Goal: Check status: Check status

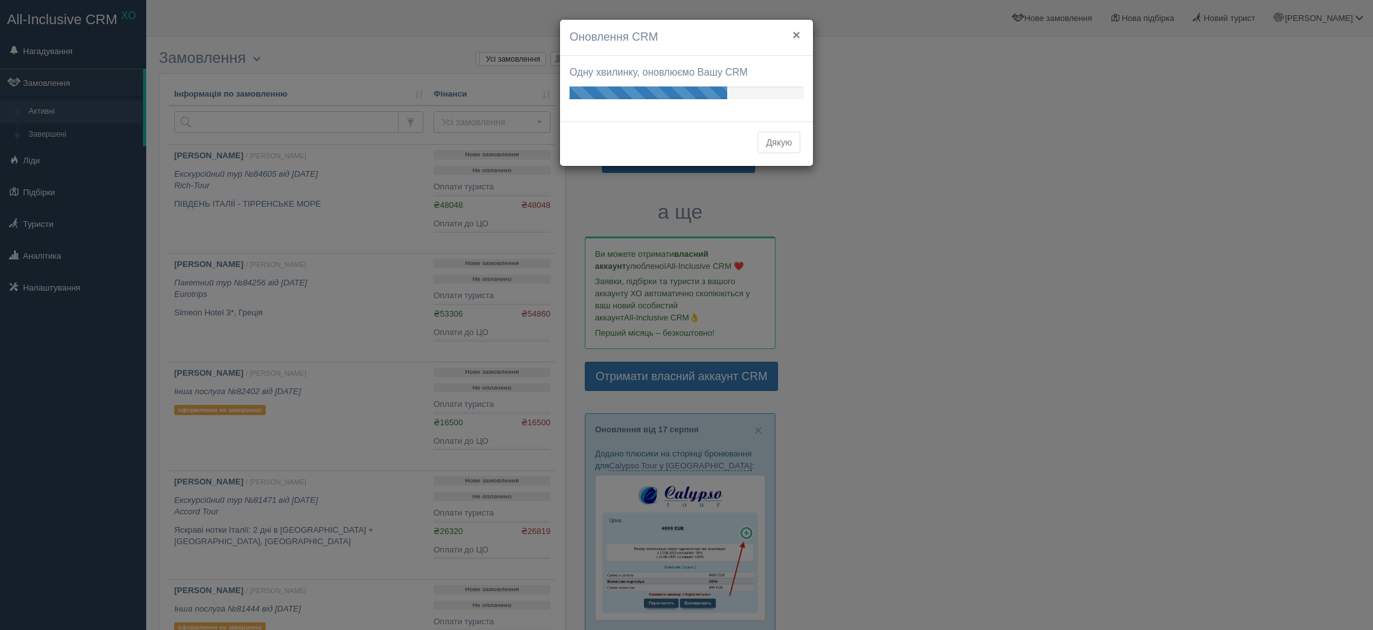
click at [796, 30] on button "×" at bounding box center [797, 34] width 8 height 13
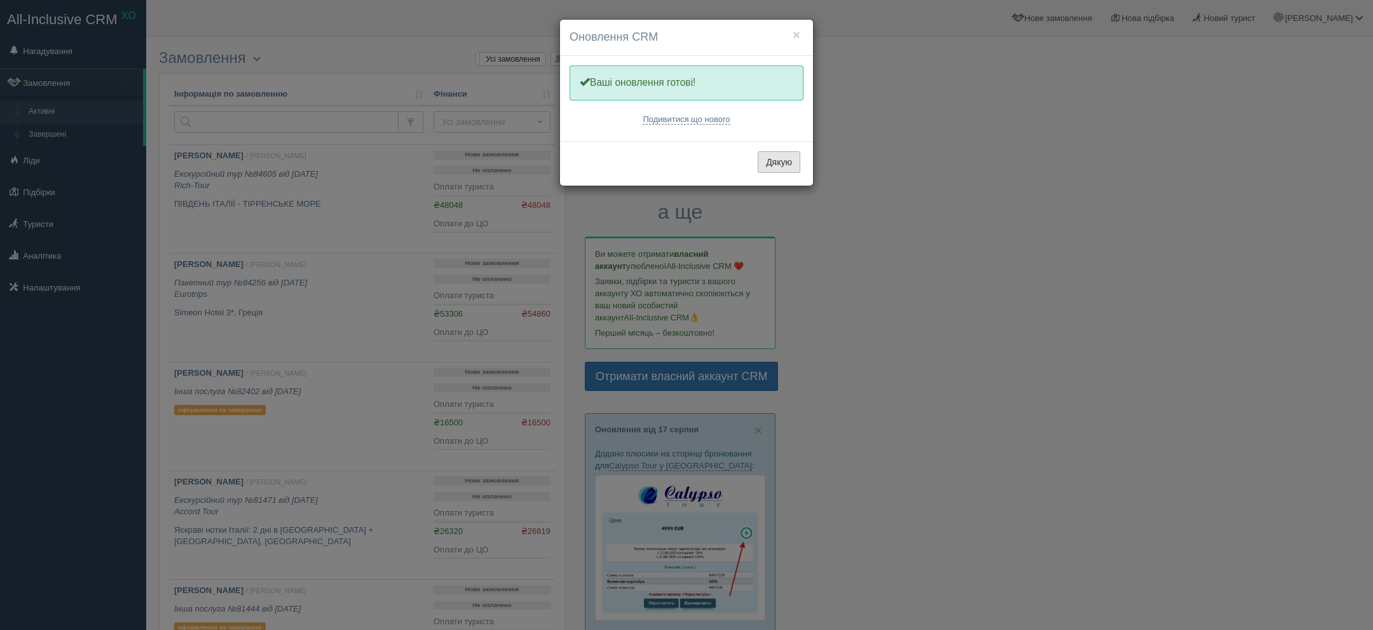
click at [773, 154] on button "Дякую" at bounding box center [779, 162] width 43 height 22
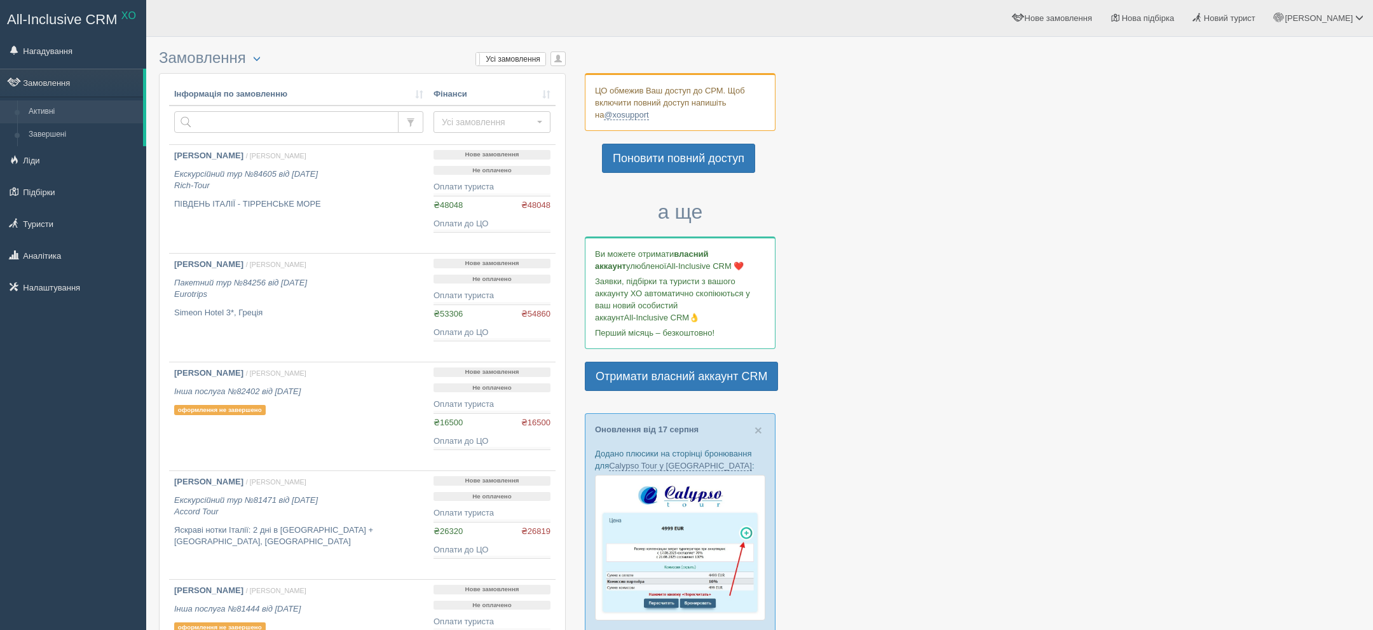
click at [308, 105] on th "Інформація по замовленню" at bounding box center [298, 94] width 259 height 23
click at [287, 123] on input "text" at bounding box center [286, 122] width 224 height 22
paste input "26926"
type input "26926"
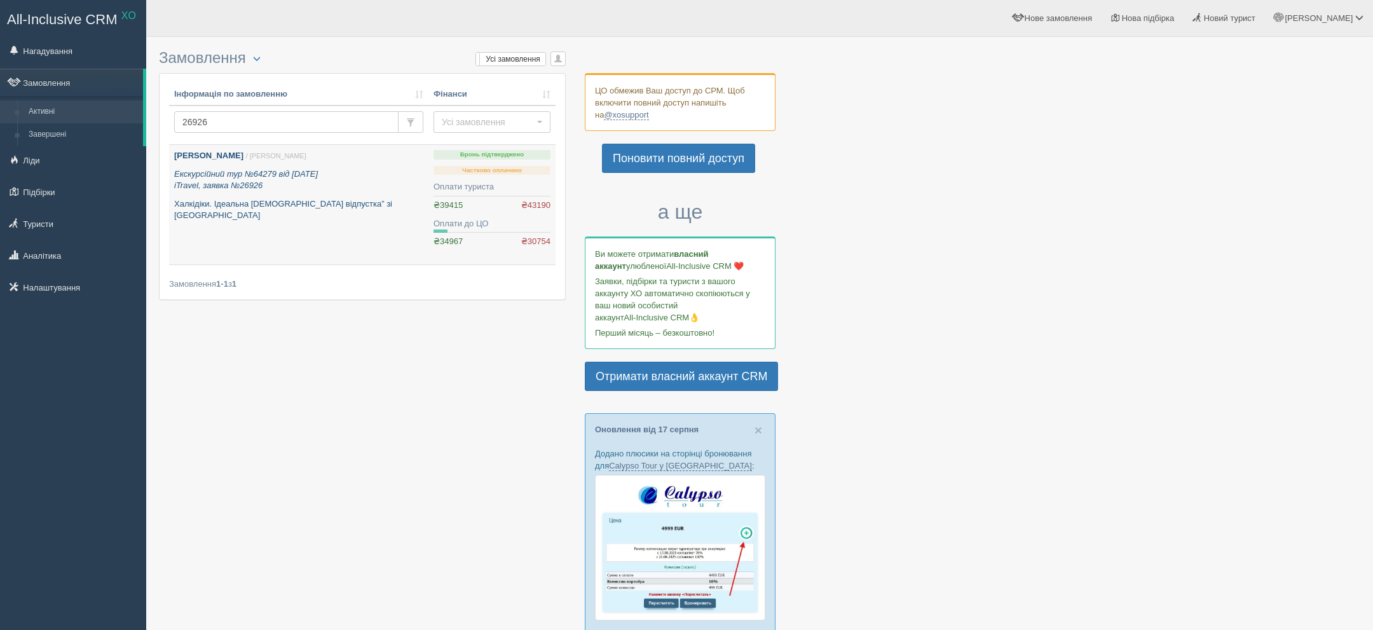
click at [322, 181] on p "Екскурсійний тур №64279 від 01.12.2024 iTravel, заявка №26926" at bounding box center [298, 180] width 249 height 24
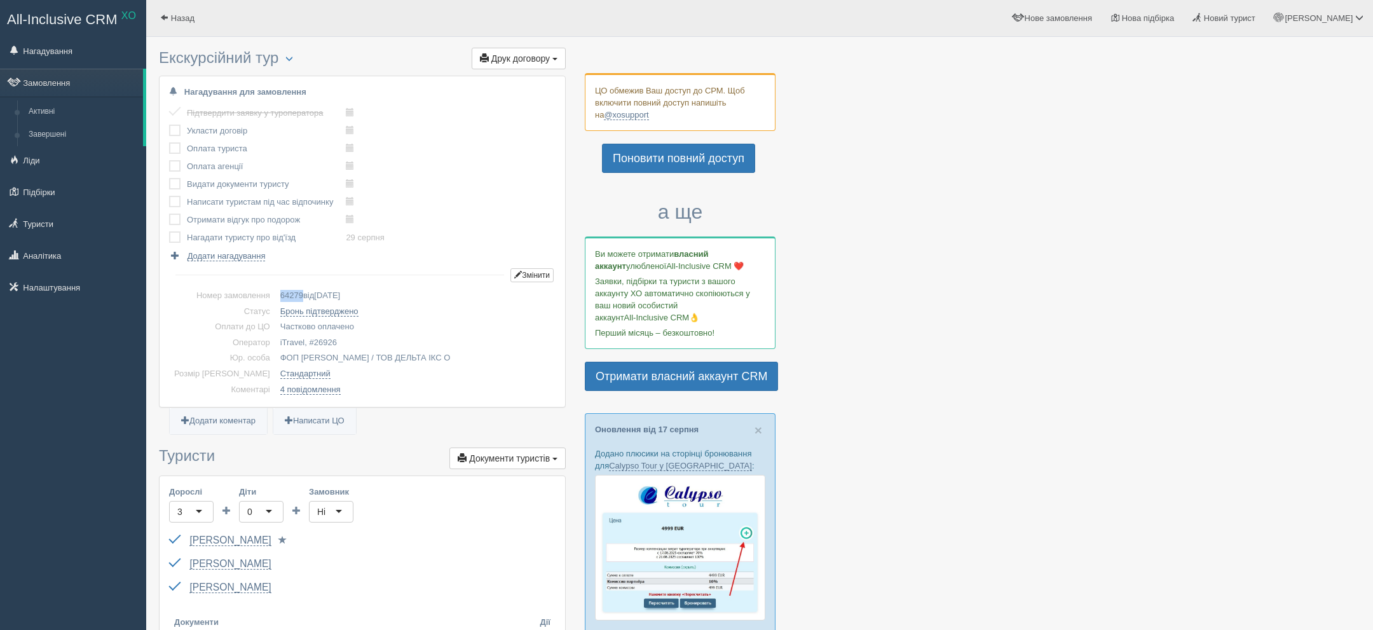
click at [280, 292] on span "64279" at bounding box center [291, 295] width 23 height 10
click at [168, 7] on link "Назад" at bounding box center [177, 18] width 62 height 36
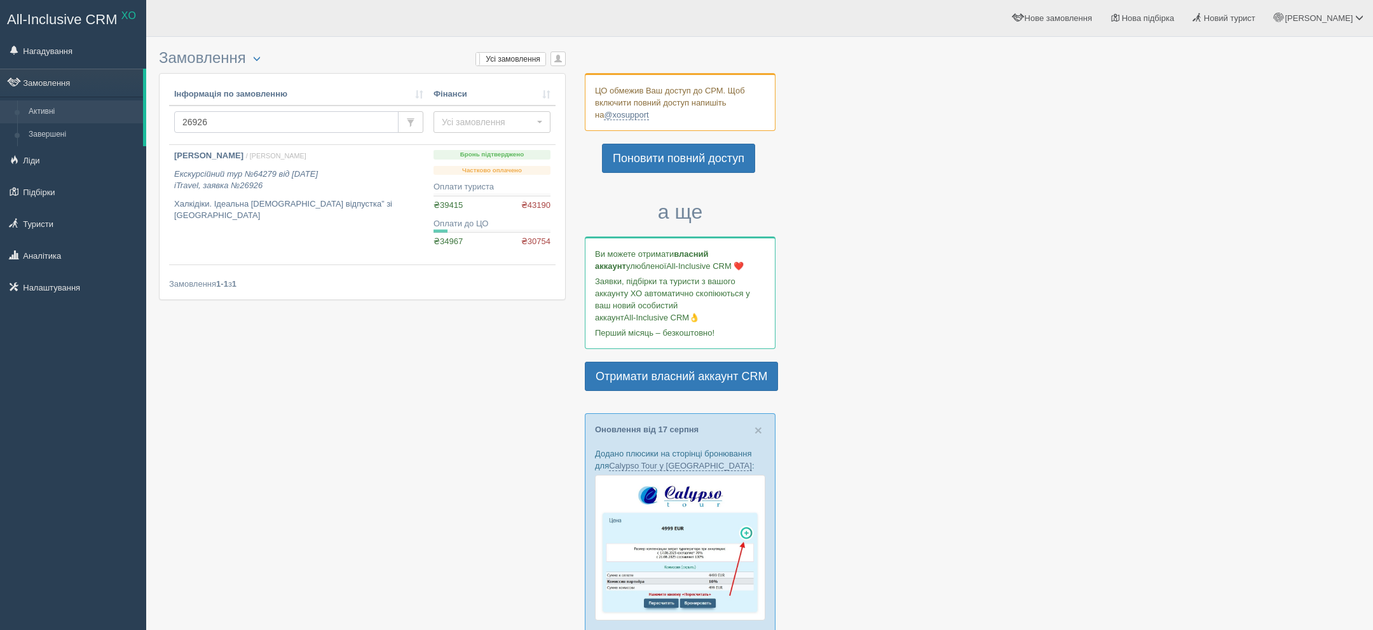
click at [276, 119] on input "26926" at bounding box center [286, 122] width 224 height 22
paste input "7"
type input "26927"
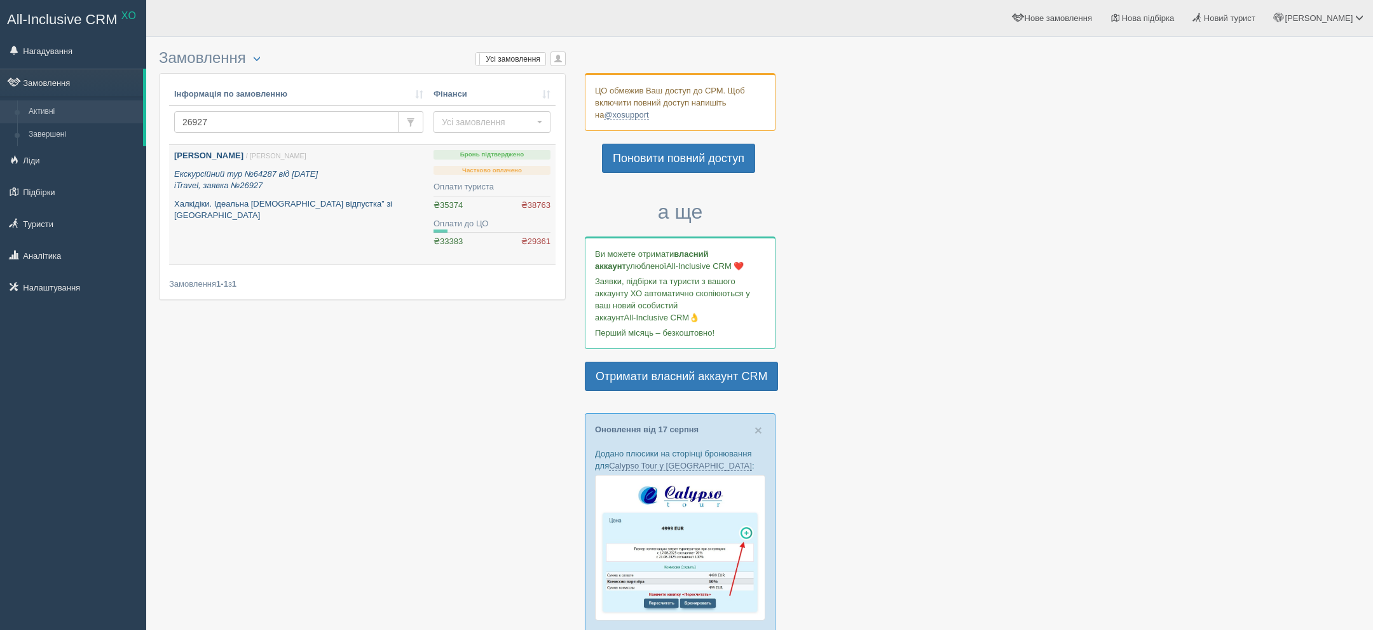
click at [313, 162] on div "Пугач Світлана / Віктор Т. Екскурсійний тур №64287 від 01.12.2024 iTravel, заяв…" at bounding box center [298, 186] width 249 height 72
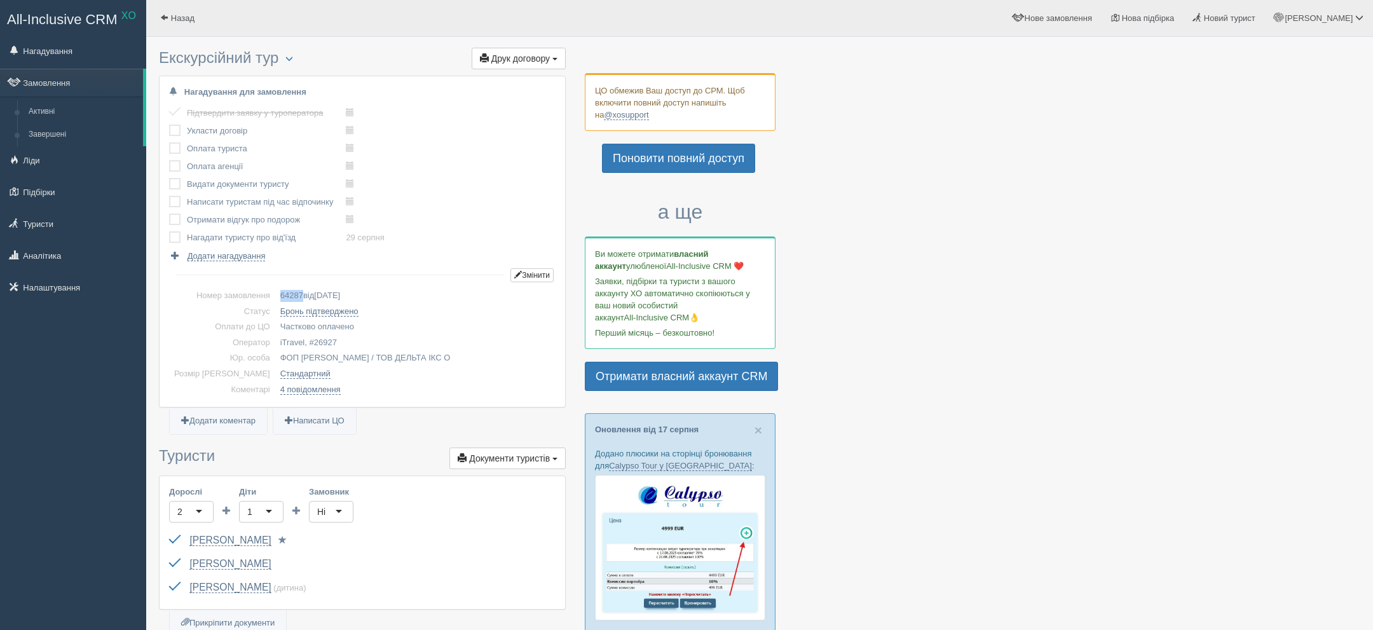
click at [280, 292] on span "64287" at bounding box center [291, 295] width 23 height 10
click at [170, 15] on link "Назад" at bounding box center [177, 18] width 62 height 36
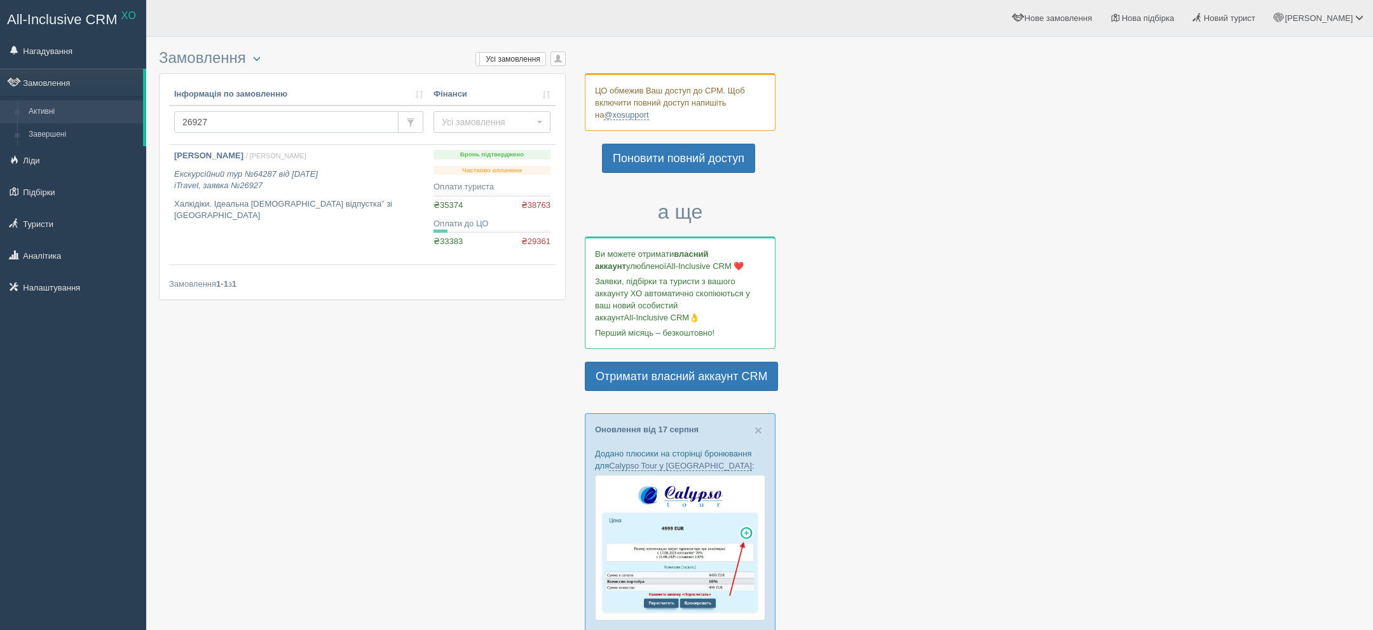
click at [222, 115] on input "26927" at bounding box center [286, 122] width 224 height 22
type input "r"
type input "куцишин"
